Goal: Find specific page/section: Find specific page/section

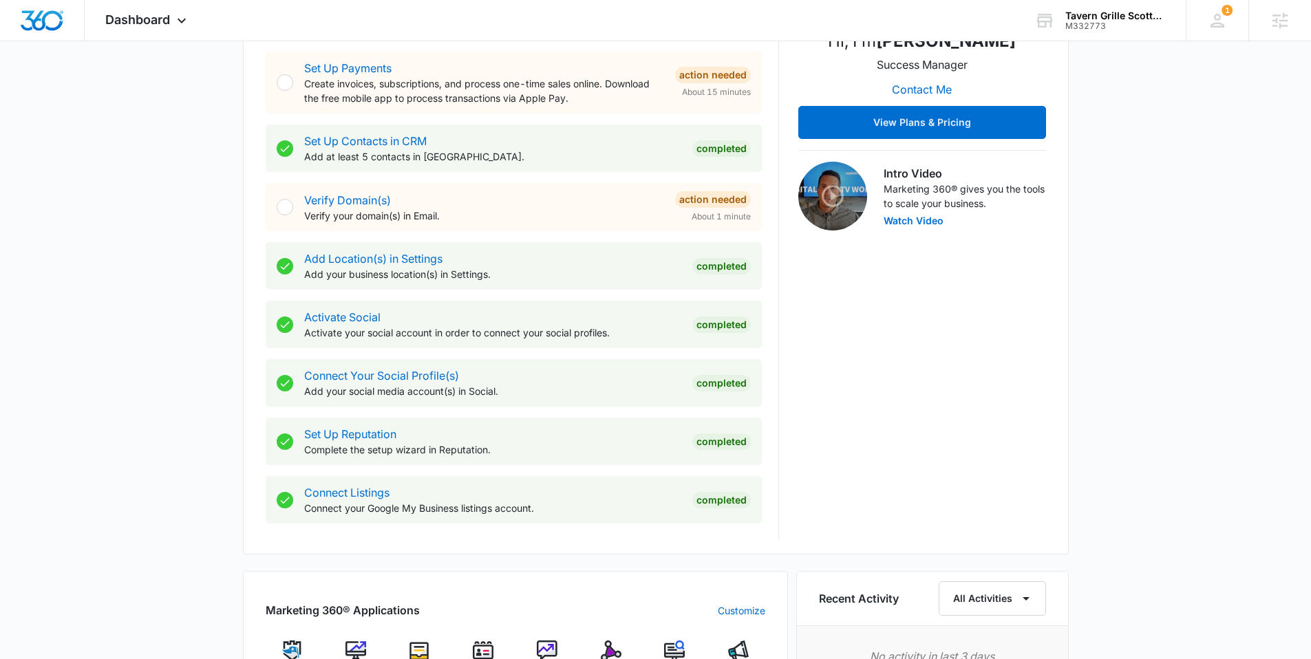
scroll to position [748, 0]
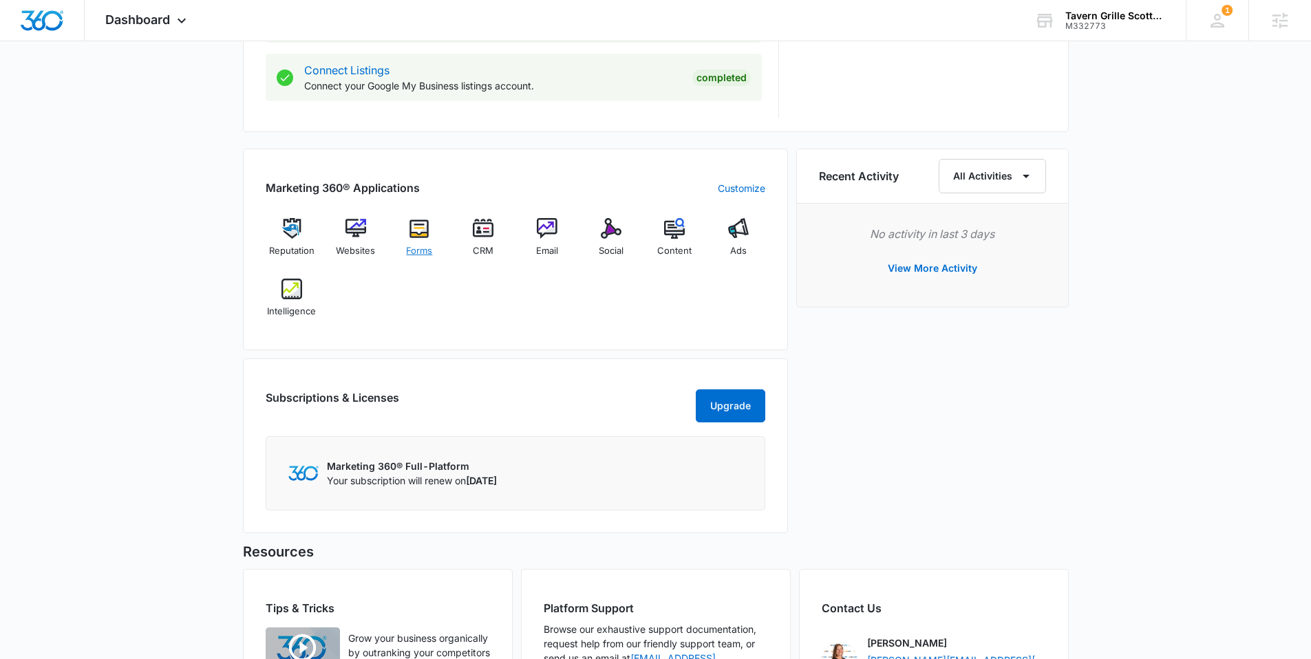
click at [418, 238] on img at bounding box center [419, 228] width 21 height 21
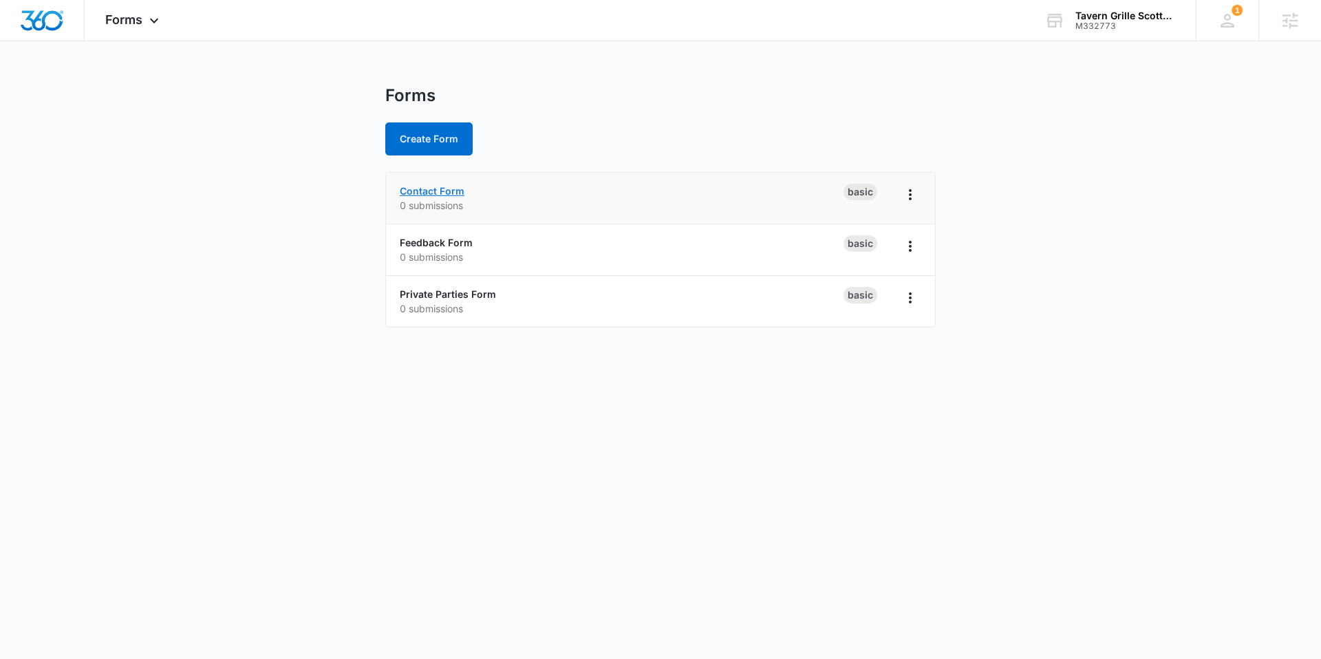
click at [426, 190] on link "Contact Form" at bounding box center [432, 191] width 65 height 12
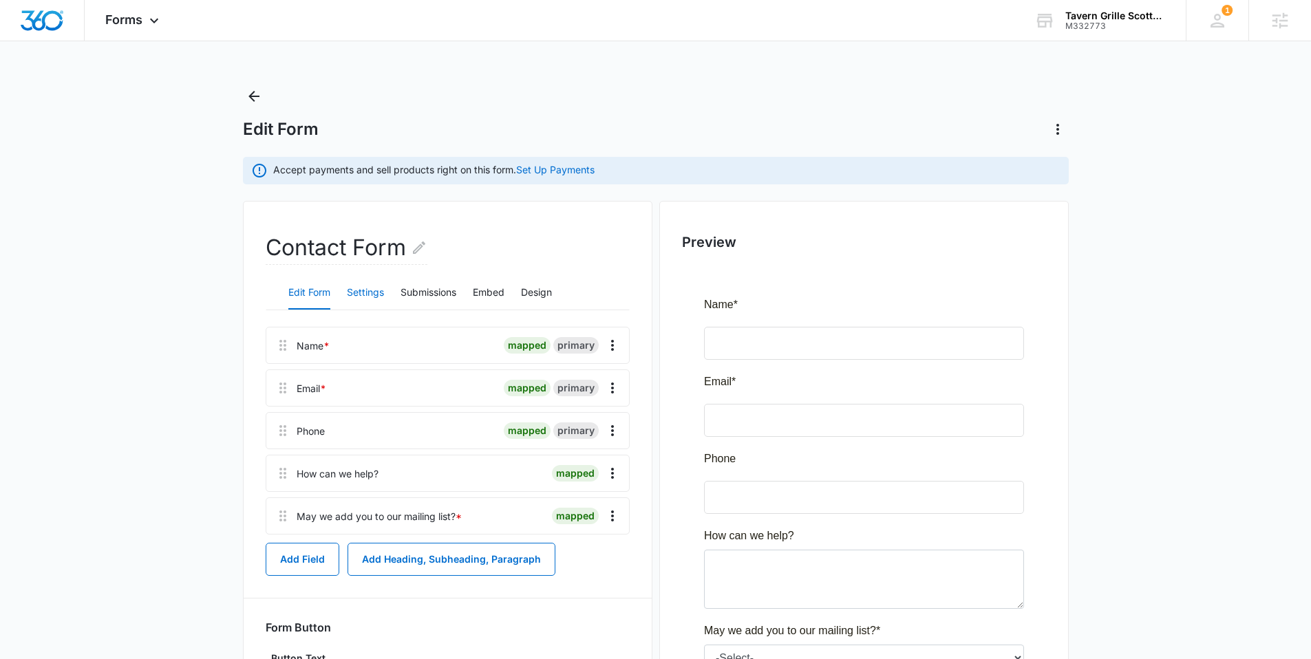
click at [374, 290] on button "Settings" at bounding box center [365, 293] width 37 height 33
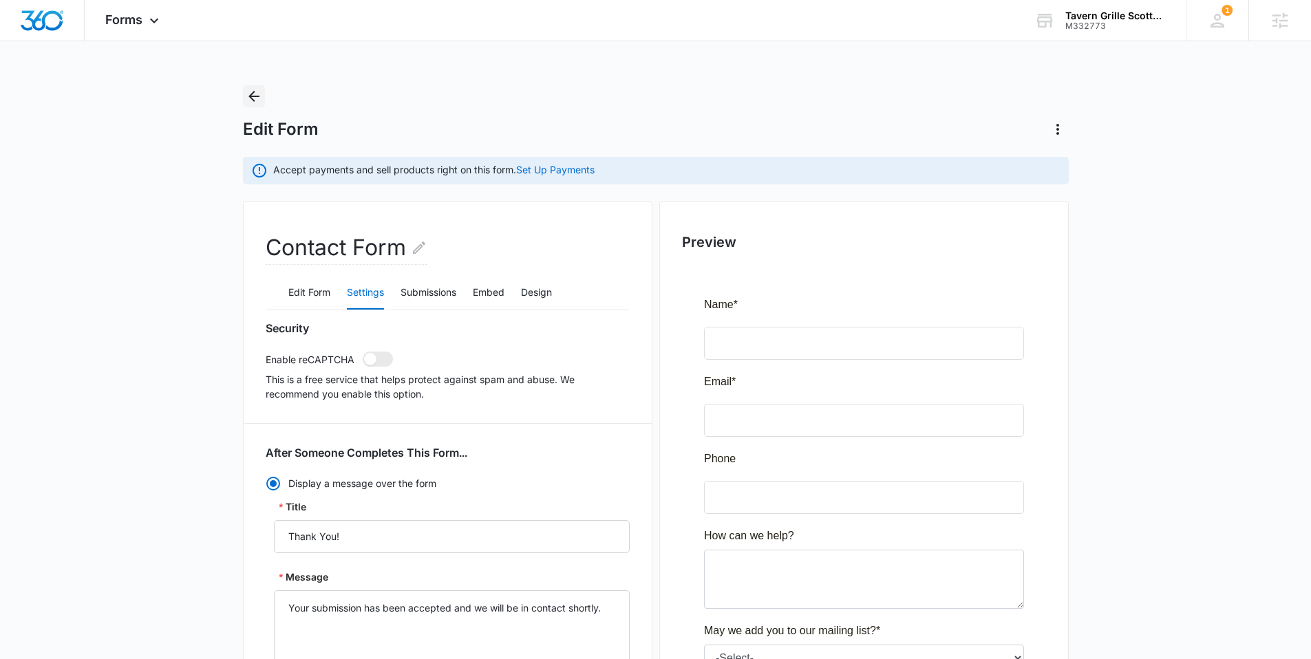
click at [248, 96] on icon "Back" at bounding box center [254, 96] width 17 height 17
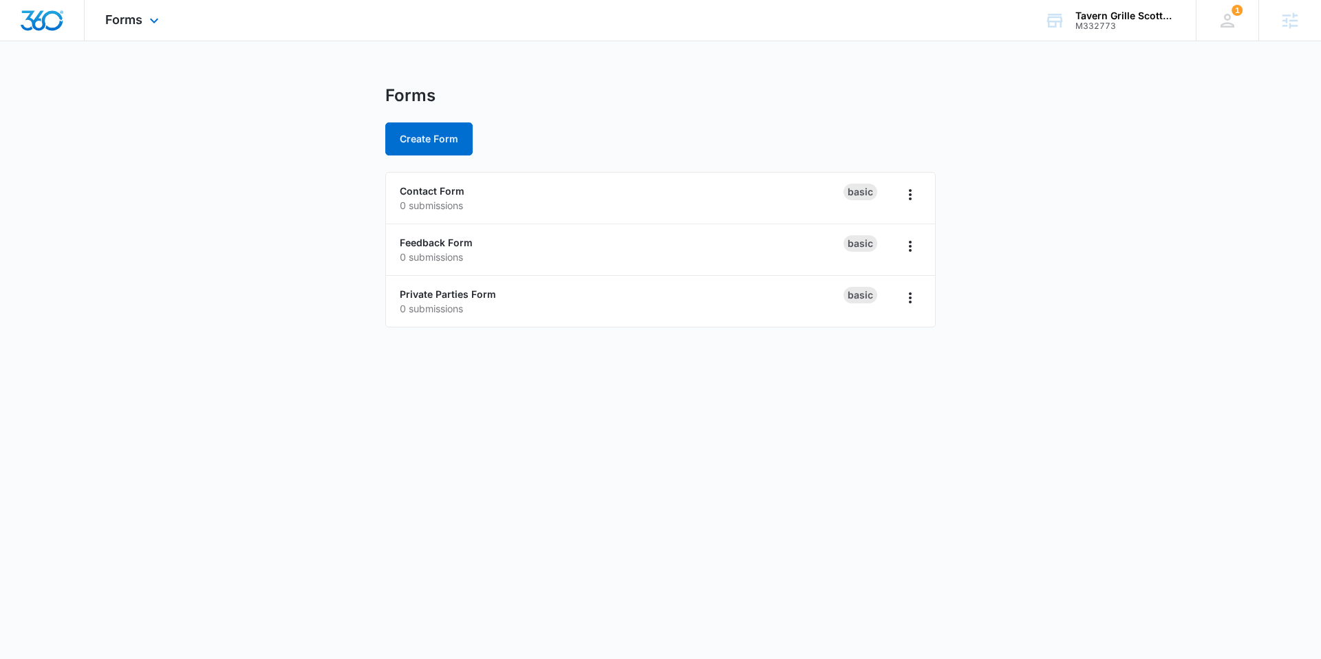
click at [50, 12] on img "Dashboard" at bounding box center [42, 20] width 44 height 21
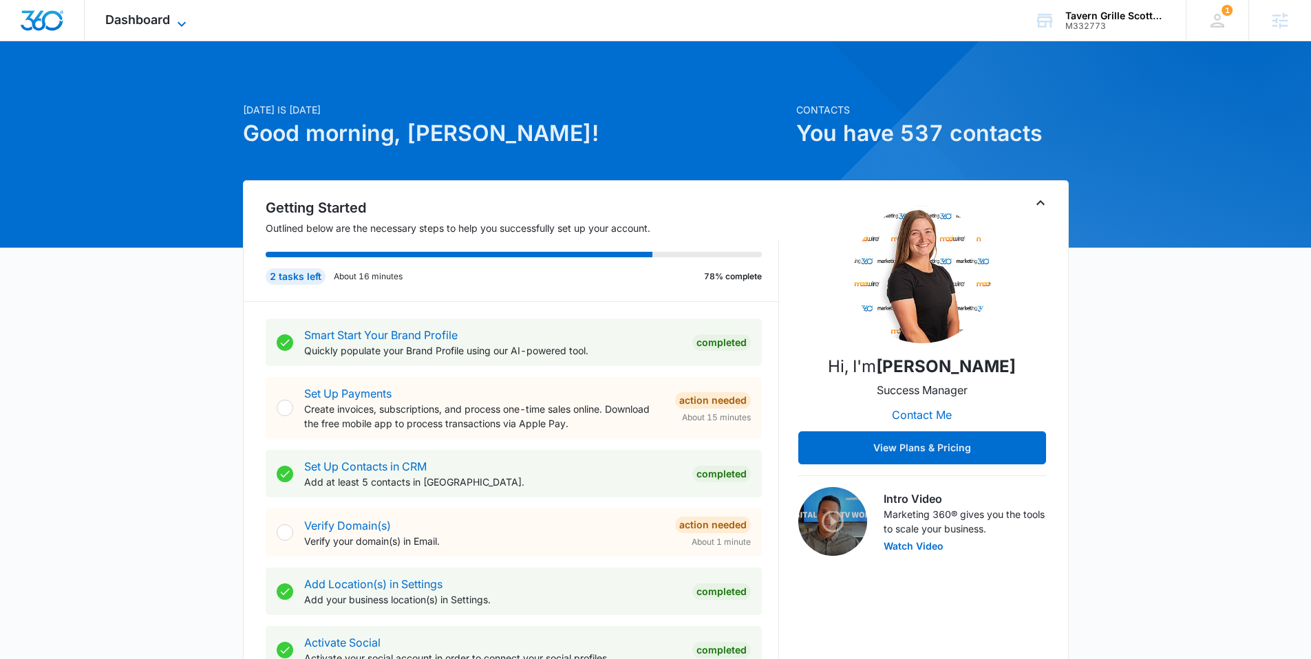
click at [136, 17] on span "Dashboard" at bounding box center [137, 19] width 65 height 14
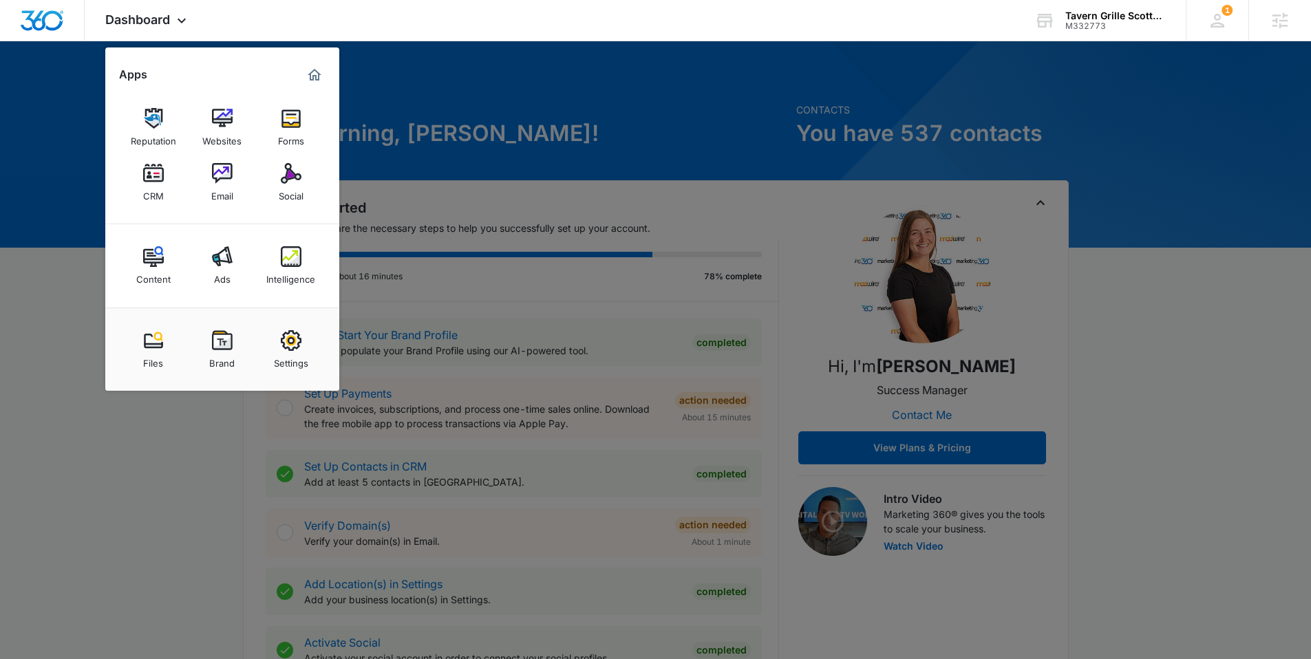
drag, startPoint x: 605, startPoint y: 118, endPoint x: 662, endPoint y: 88, distance: 64.3
click at [606, 117] on div at bounding box center [655, 329] width 1311 height 659
